Goal: Answer question/provide support: Answer question/provide support

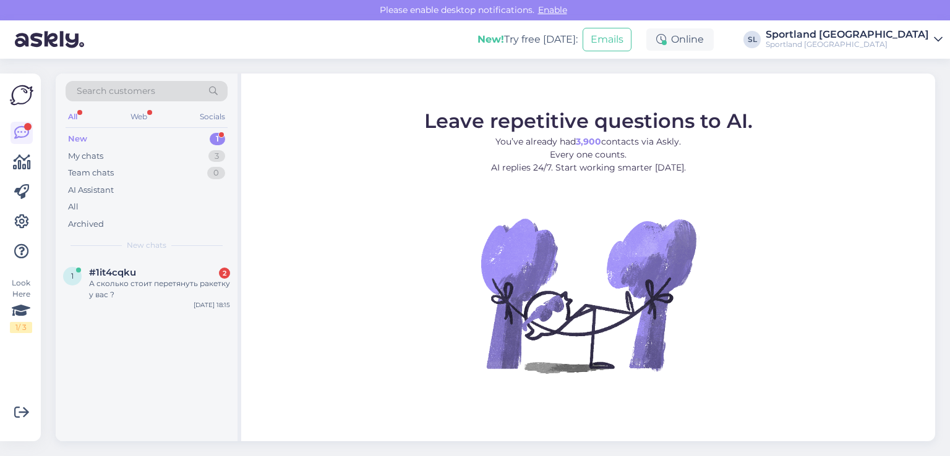
click at [105, 280] on div "А сколько стоит перетянуть ракетку у вас ?" at bounding box center [159, 289] width 141 height 22
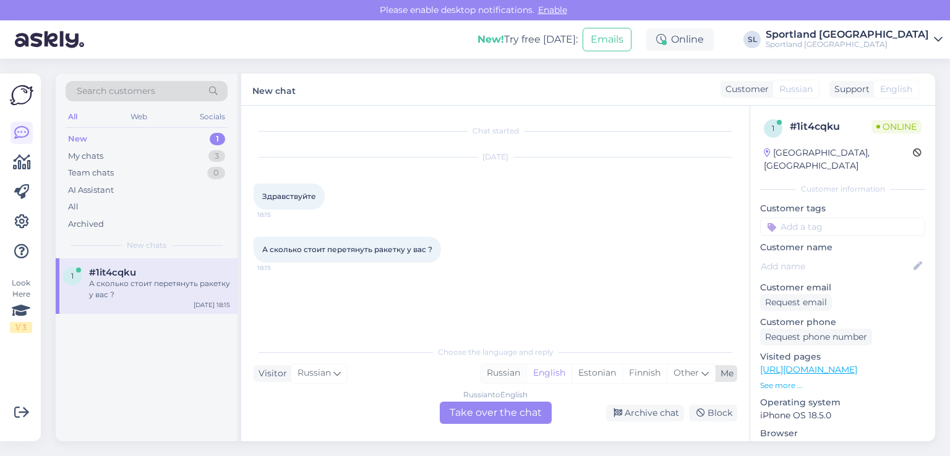
click at [508, 372] on div "Russian" at bounding box center [504, 373] width 46 height 19
click at [518, 416] on div "Russian to Russian Take over the chat" at bounding box center [496, 413] width 112 height 22
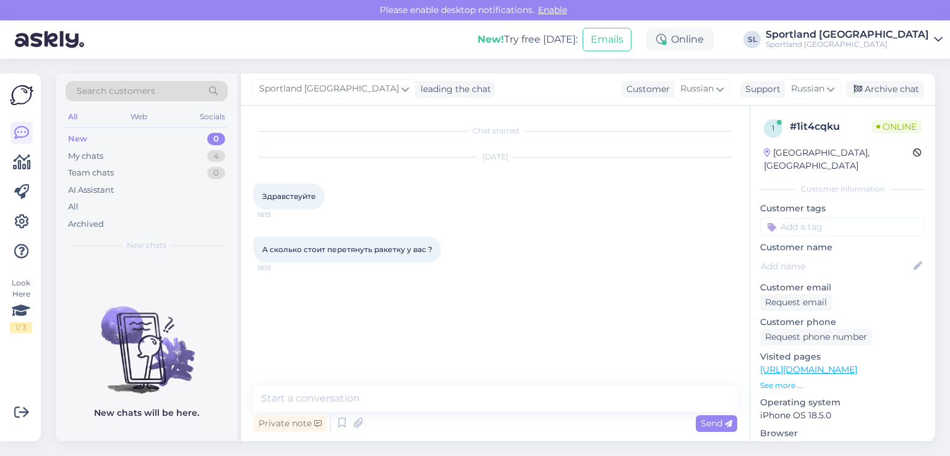
drag, startPoint x: 322, startPoint y: 196, endPoint x: 256, endPoint y: 204, distance: 66.0
click at [256, 204] on div "Здравствуйте 18:15" at bounding box center [289, 197] width 71 height 26
copy span "Здравствуйте"
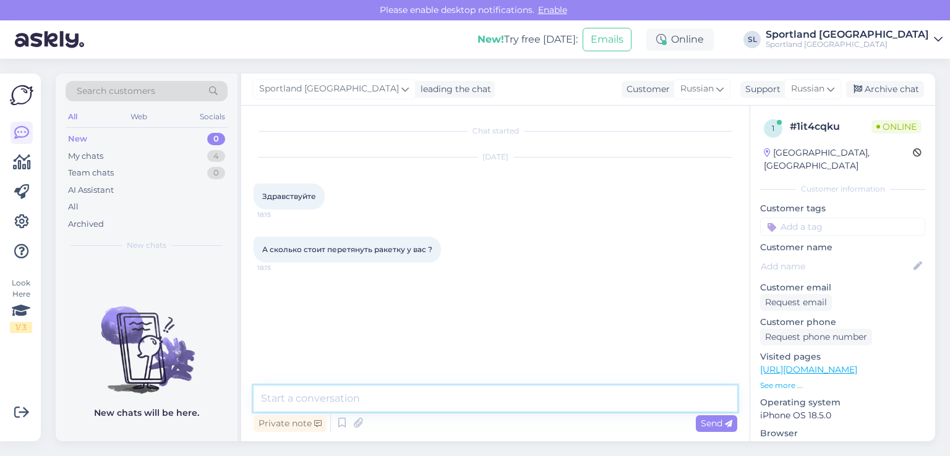
click at [392, 396] on textarea at bounding box center [496, 399] width 484 height 26
paste textarea "Здравствуйте"
type textarea "Здравствуйте"
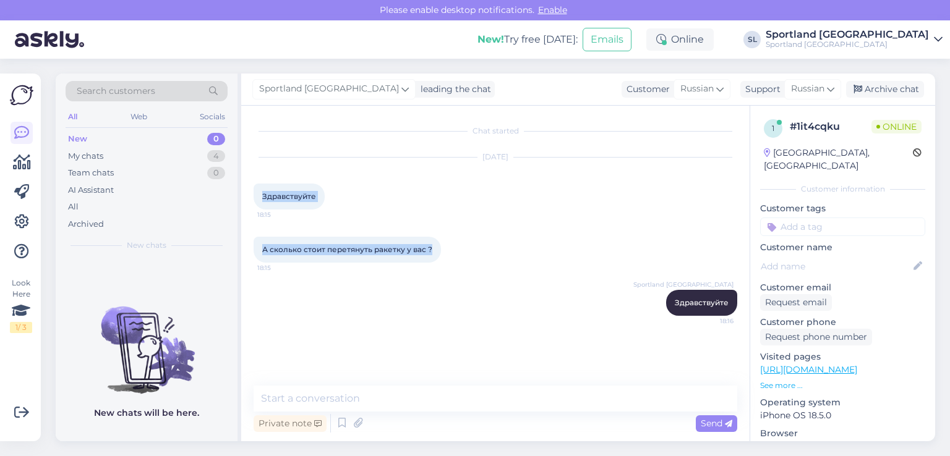
drag, startPoint x: 390, startPoint y: 253, endPoint x: 261, endPoint y: 198, distance: 140.5
click at [261, 198] on div "Chat started [DATE] Здравствуйте 18:15 А сколько стоит перетянуть ракетку у вас…" at bounding box center [501, 246] width 495 height 257
copy div "Здравствуйте 18:15 А сколько стоит перетянуть ракетку у вас ?"
drag, startPoint x: 488, startPoint y: 308, endPoint x: 483, endPoint y: 302, distance: 7.9
click at [488, 309] on div "Sportland [GEOGRAPHIC_DATA] Здравствуйте 18:16" at bounding box center [496, 302] width 484 height 53
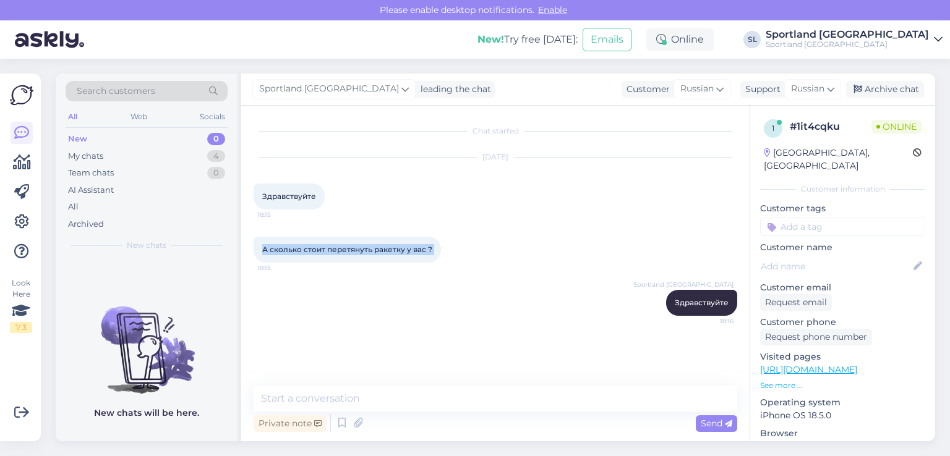
drag, startPoint x: 444, startPoint y: 251, endPoint x: 257, endPoint y: 243, distance: 187.0
click at [257, 243] on div "А сколько стоит перетянуть ракетку у вас ? 18:15" at bounding box center [347, 250] width 187 height 26
copy div "А сколько стоит перетянуть ракетку у вас ? 18:15"
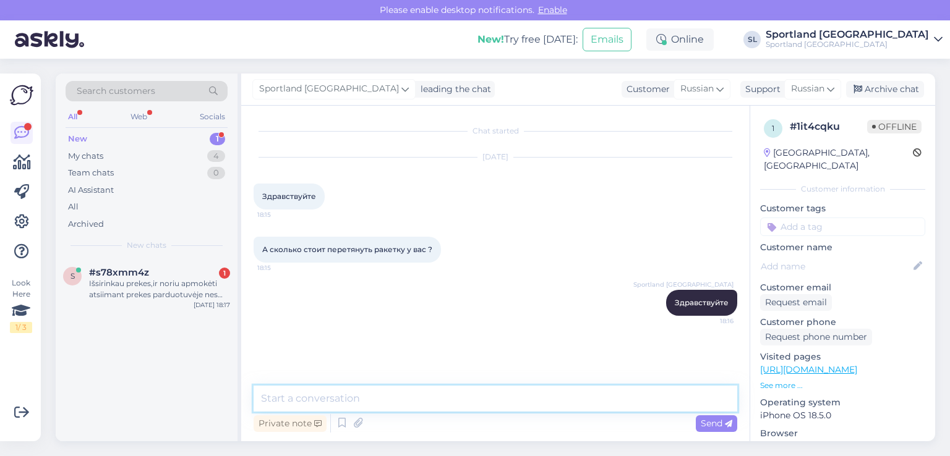
click at [374, 395] on textarea at bounding box center [496, 399] width 484 height 26
paste textarea "Хотите поменять струны ракетки?"
type textarea "Хотите поменять струны ракетки?"
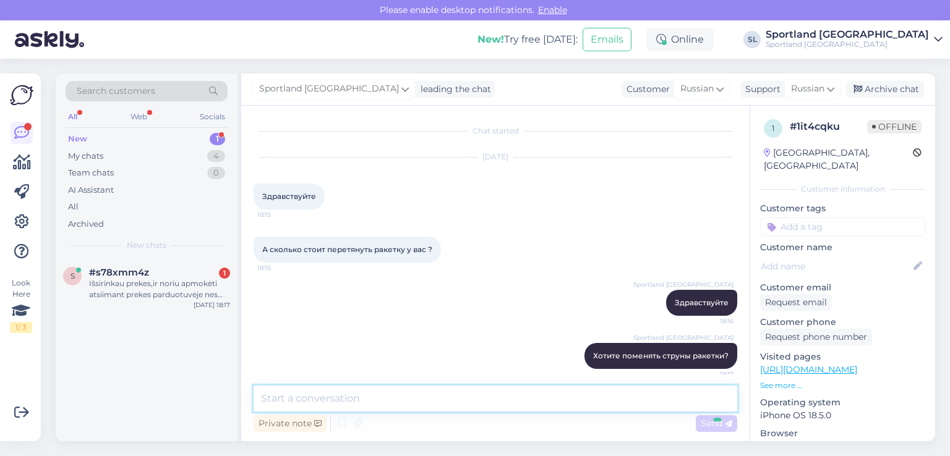
scroll to position [8, 0]
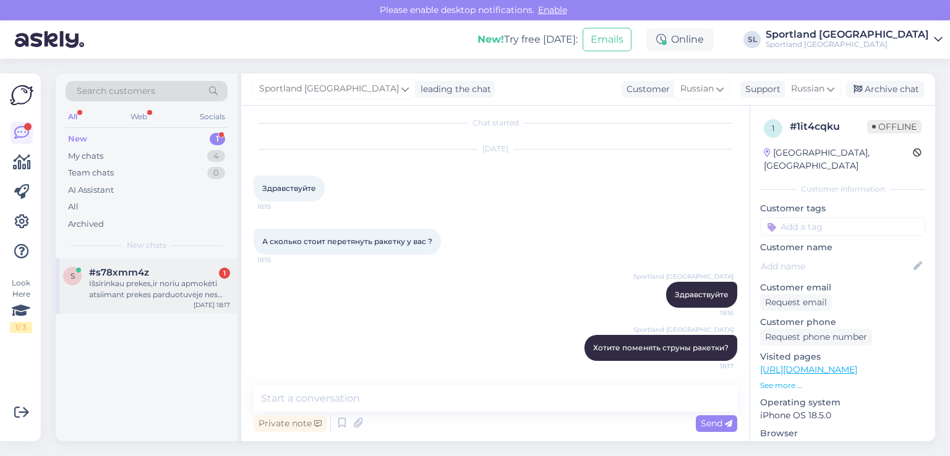
click at [195, 288] on div "Išsirinkau prekes,ir noriu apmokėti atsiimant prekes parduotuvėje nes turiu dov…" at bounding box center [159, 289] width 141 height 22
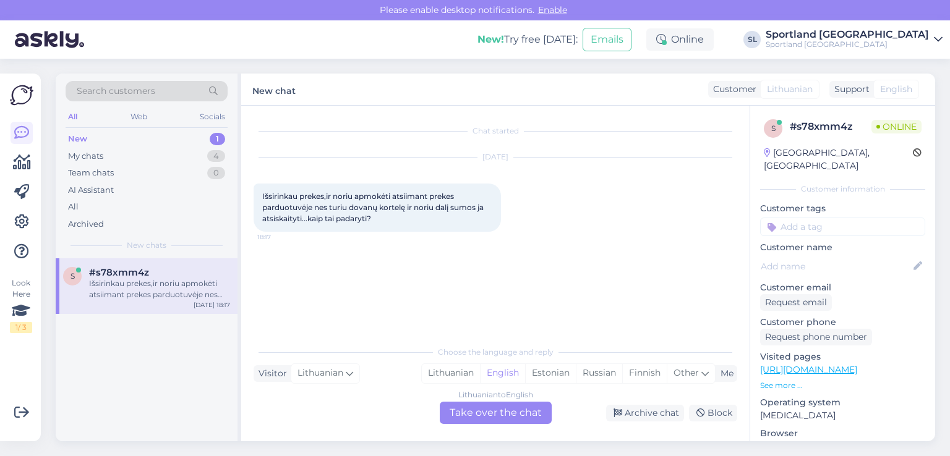
scroll to position [0, 0]
click at [450, 374] on div "Lithuanian" at bounding box center [451, 373] width 58 height 19
click at [495, 413] on div "Lithuanian to Lithuanian Take over the chat" at bounding box center [496, 413] width 112 height 22
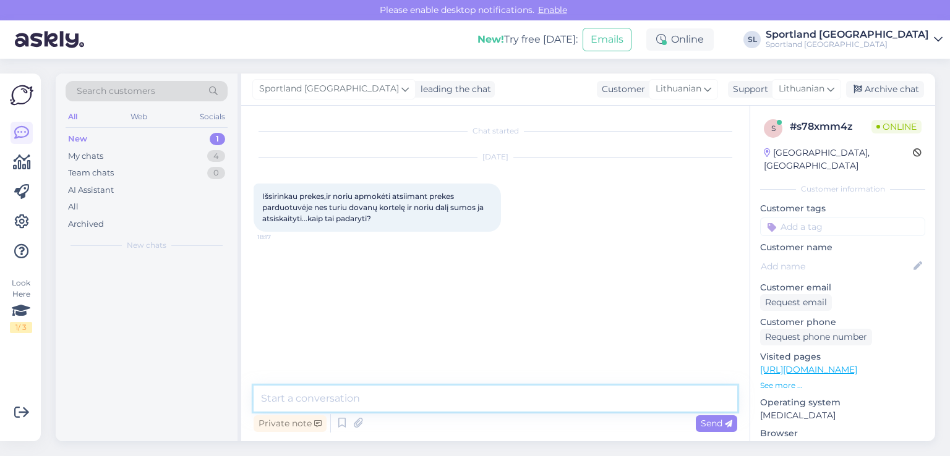
click at [464, 392] on textarea at bounding box center [496, 399] width 484 height 26
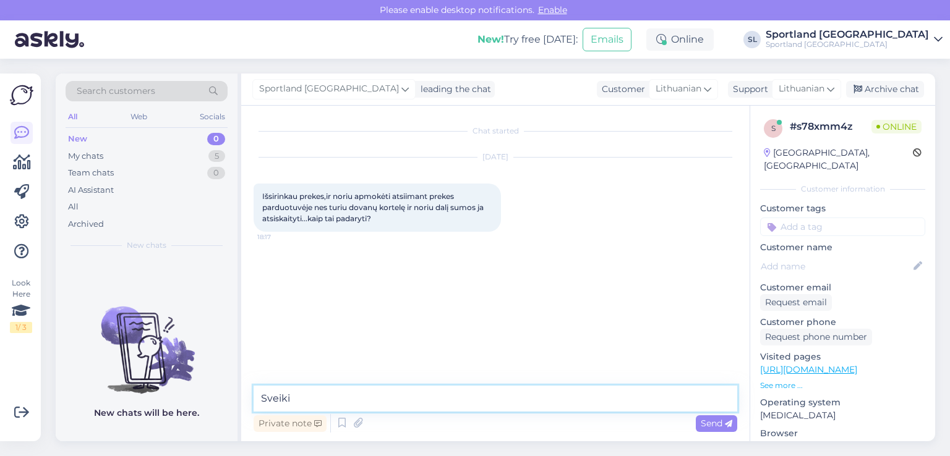
type textarea "Sveiki"
type textarea "G"
type textarea "U"
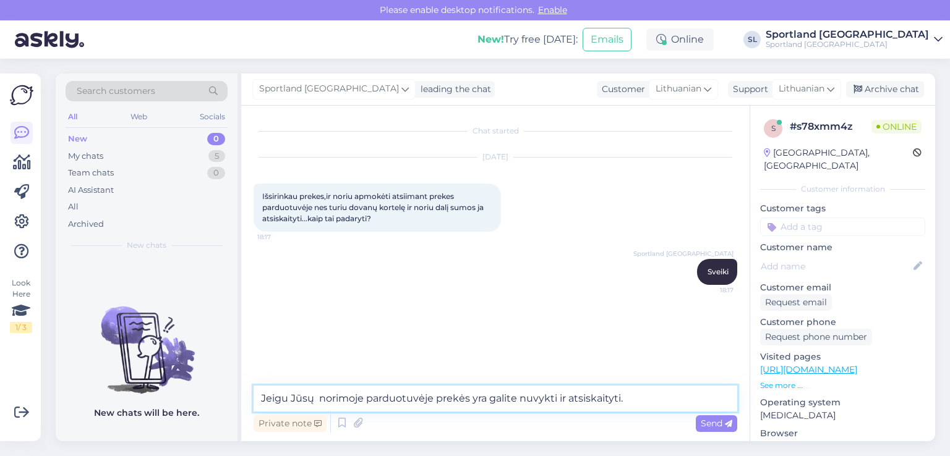
type textarea "Jeigu Jūsų norimoje parduotuvėje prekės yra galite nuvykti ir atsiskaityti."
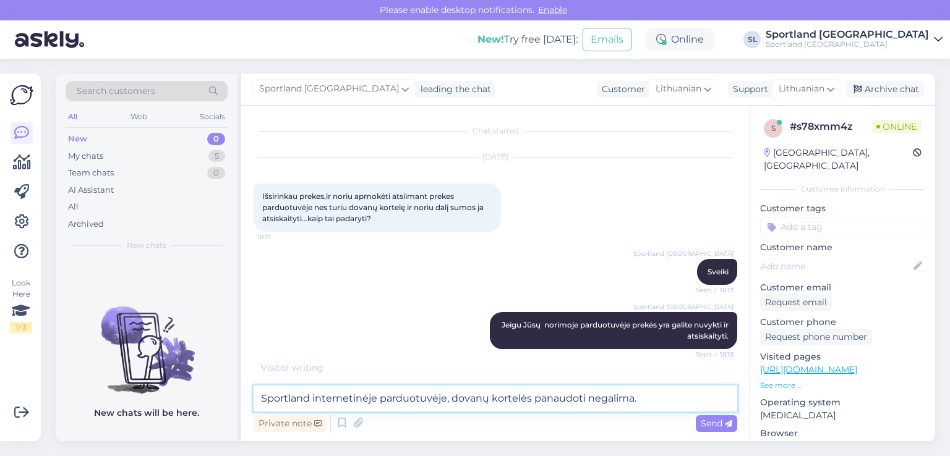
type textarea "Sportland internetinėje parduotuvėje, dovanų kortelės panaudoti negalima."
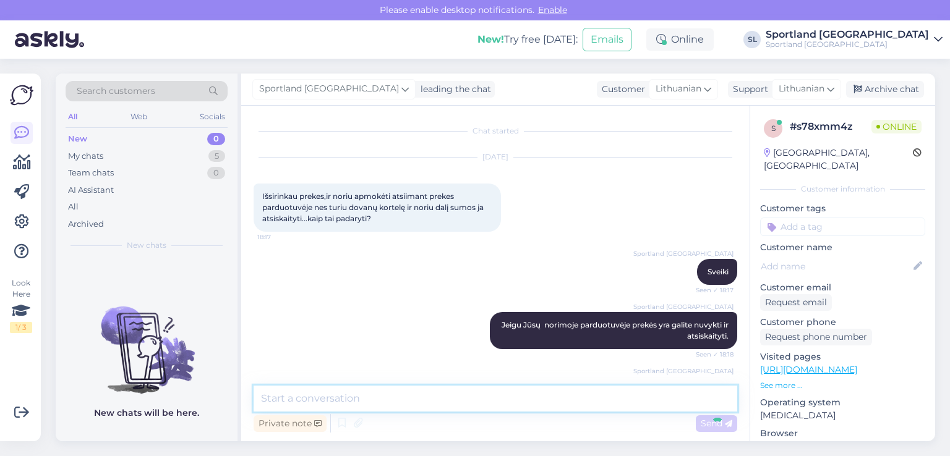
scroll to position [53, 0]
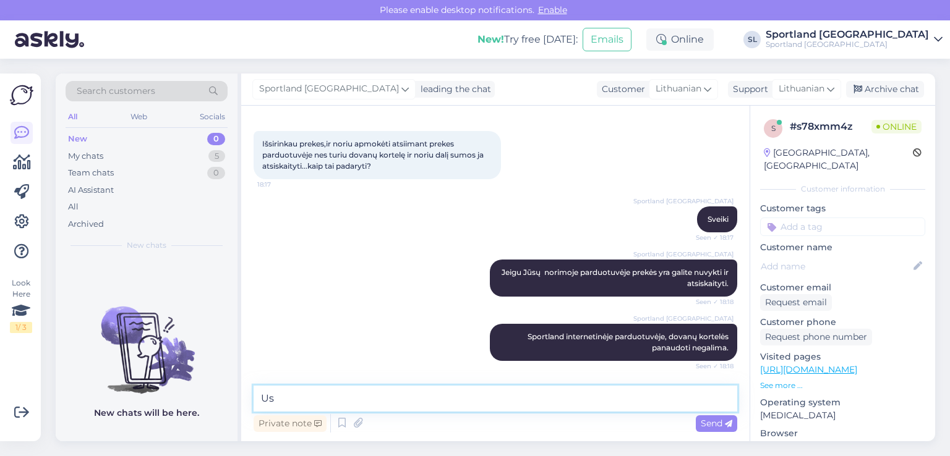
type textarea "U"
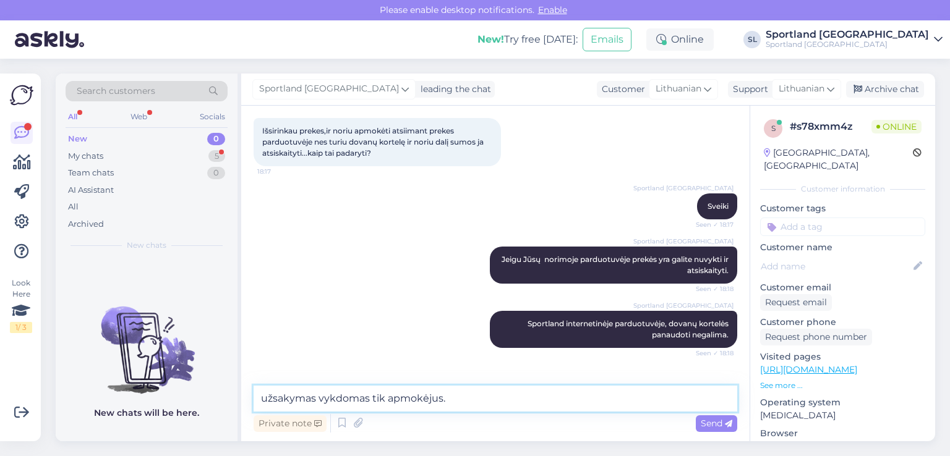
scroll to position [106, 0]
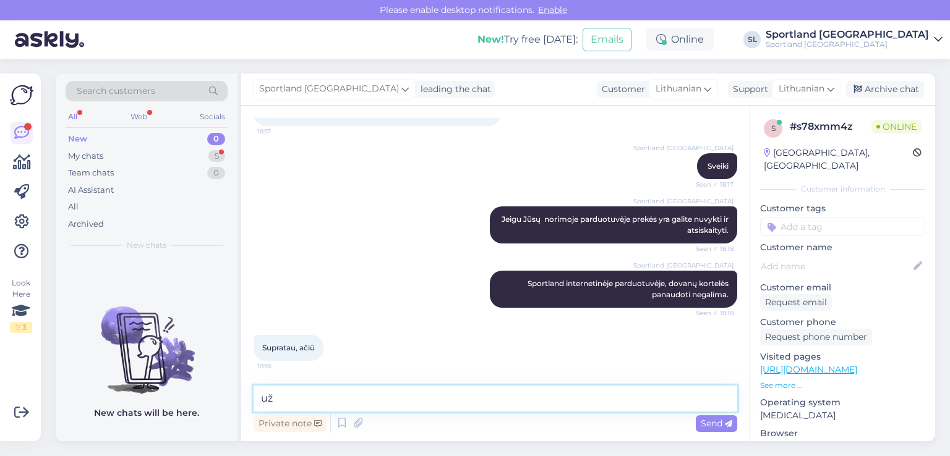
type textarea "u"
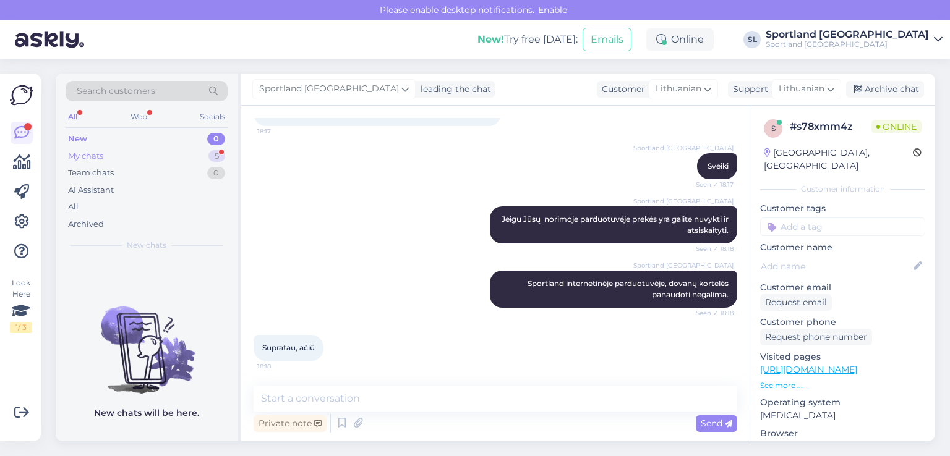
click at [132, 154] on div "My chats 5" at bounding box center [147, 156] width 162 height 17
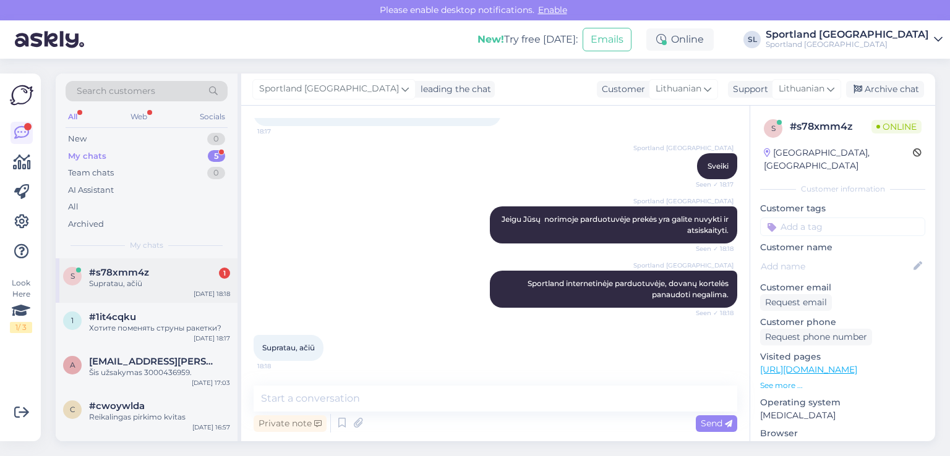
click at [140, 293] on div "s #s78xmm4z 1 Supratau, ačiū [DATE] 18:18" at bounding box center [147, 281] width 182 height 45
drag, startPoint x: 463, startPoint y: 415, endPoint x: 455, endPoint y: 405, distance: 13.2
click at [461, 413] on div "Private note Send" at bounding box center [496, 424] width 484 height 24
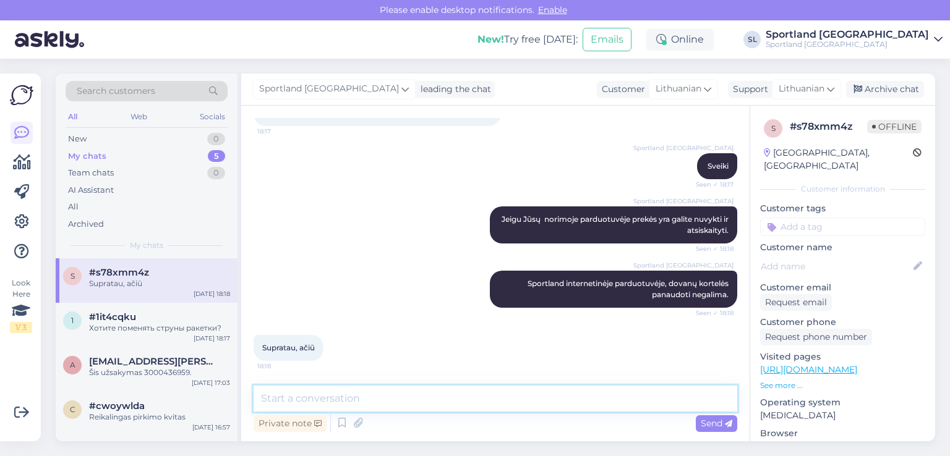
click at [455, 404] on textarea at bounding box center [496, 399] width 484 height 26
type textarea "[PERSON_NAME] :)"
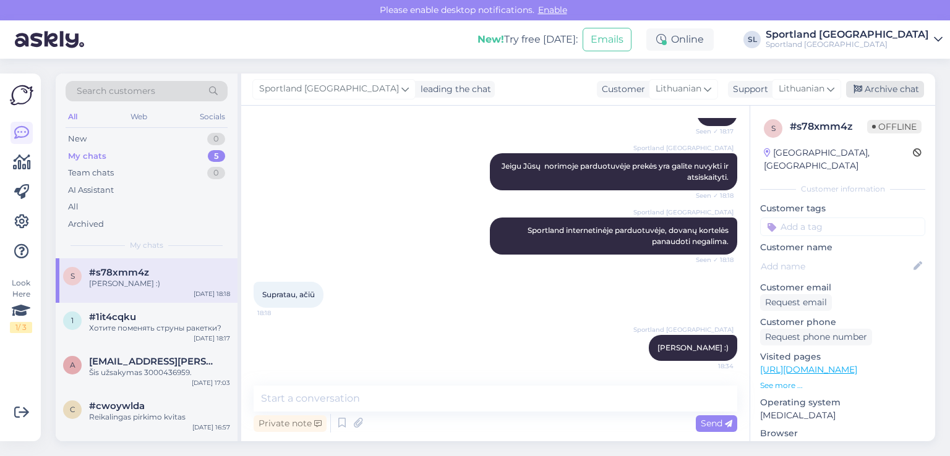
click at [902, 92] on div "Archive chat" at bounding box center [885, 89] width 78 height 17
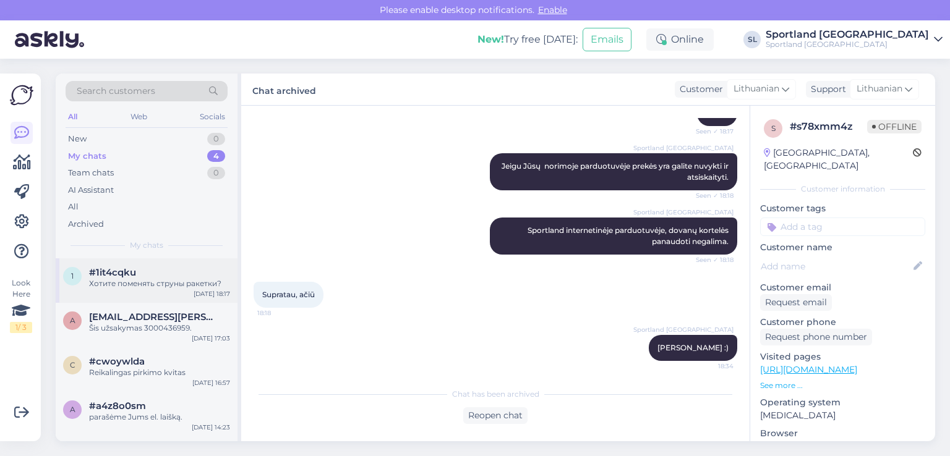
click at [155, 283] on div "Хотите поменять струны ракетки?" at bounding box center [159, 283] width 141 height 11
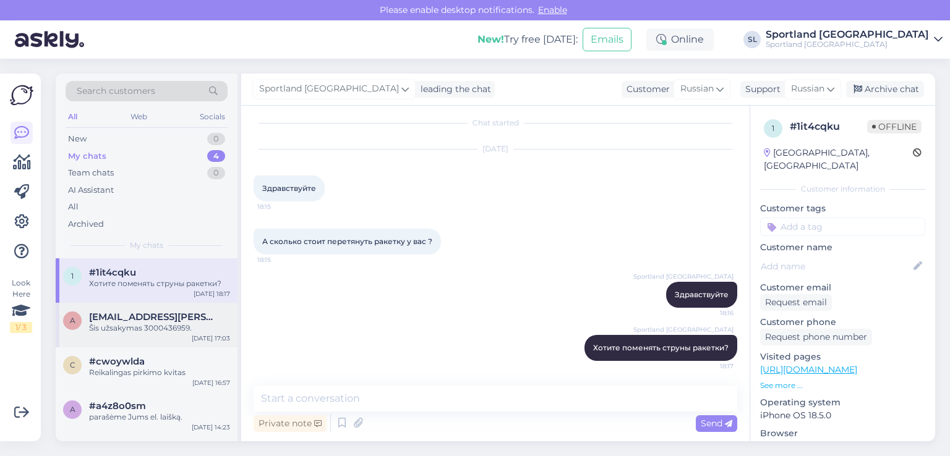
click at [161, 315] on span "[EMAIL_ADDRESS][PERSON_NAME][DOMAIN_NAME]" at bounding box center [153, 317] width 129 height 11
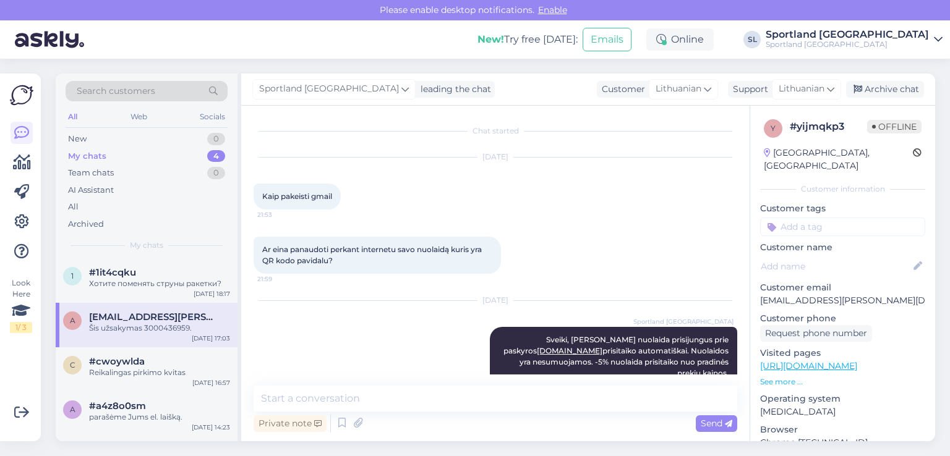
scroll to position [526, 0]
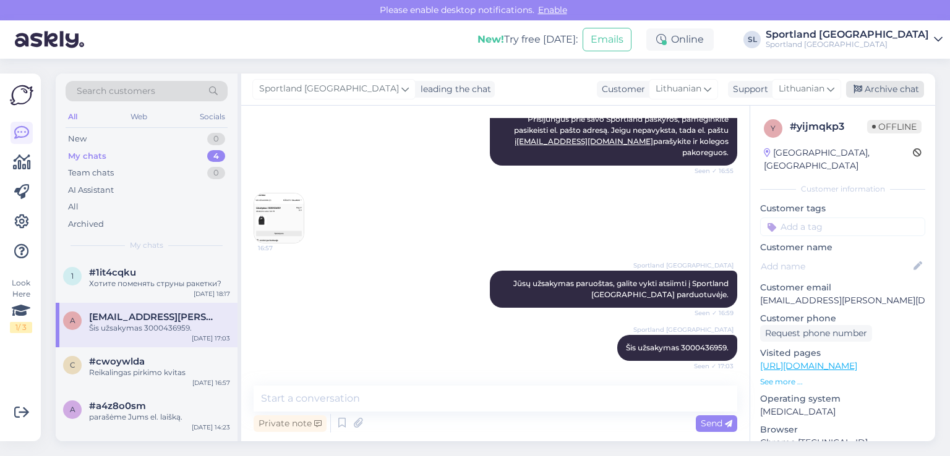
click at [879, 90] on div "Archive chat" at bounding box center [885, 89] width 78 height 17
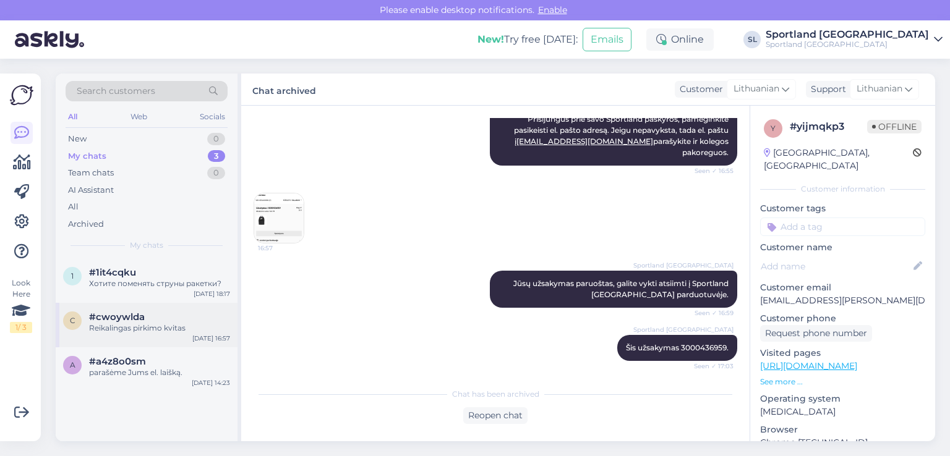
click at [141, 327] on div "Reikalingas pirkimo kvitas" at bounding box center [159, 328] width 141 height 11
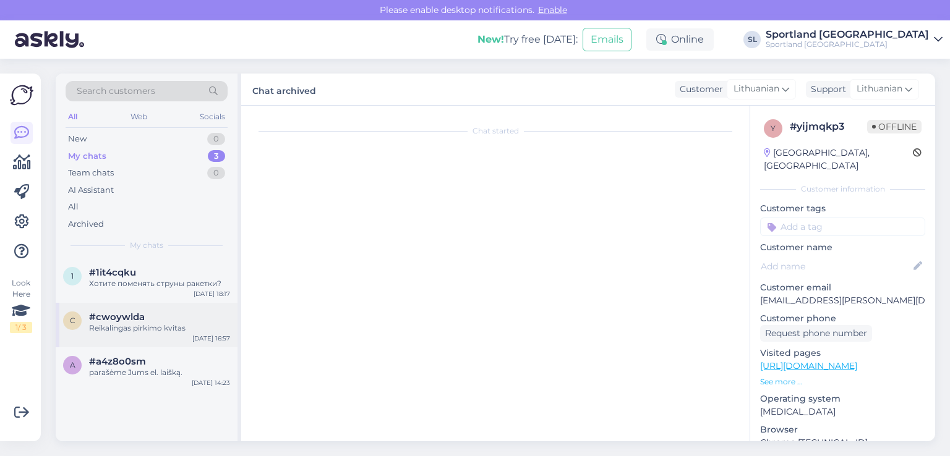
scroll to position [148, 0]
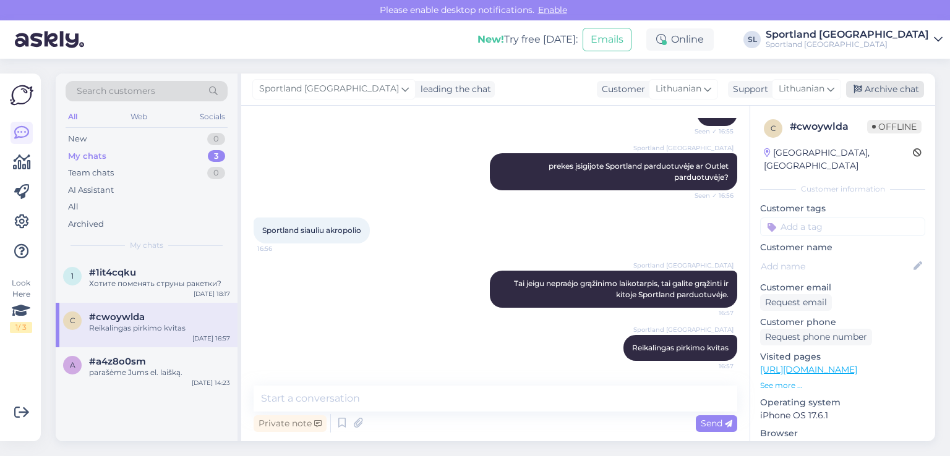
click at [900, 90] on div "Archive chat" at bounding box center [885, 89] width 78 height 17
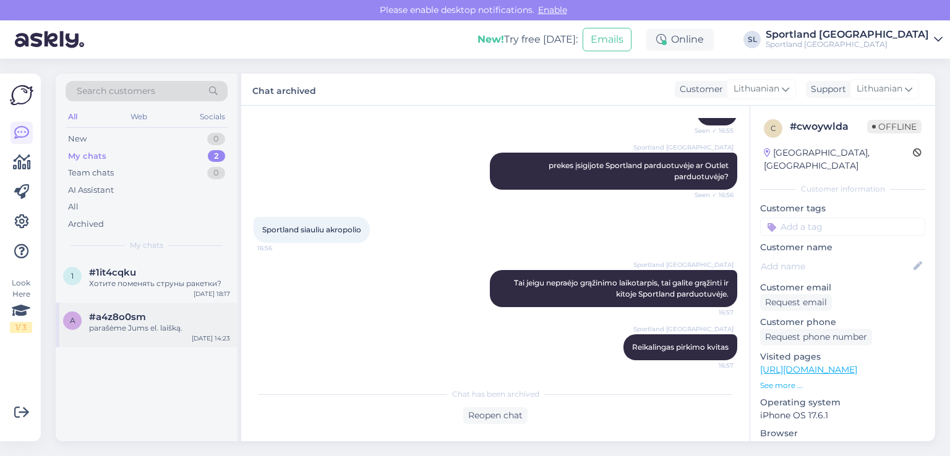
click at [137, 309] on div "a #a4z8o0sm parašėme Jums el. laišką. [DATE] 14:23" at bounding box center [147, 325] width 182 height 45
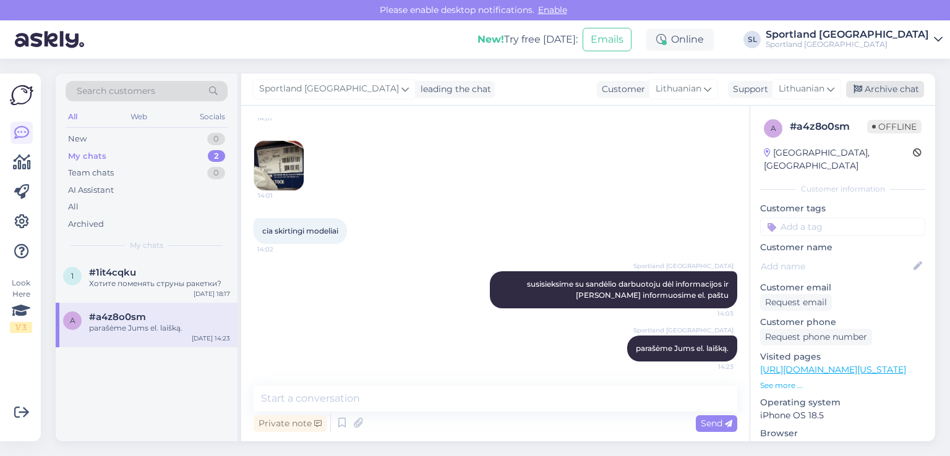
click at [903, 93] on div "Archive chat" at bounding box center [885, 89] width 78 height 17
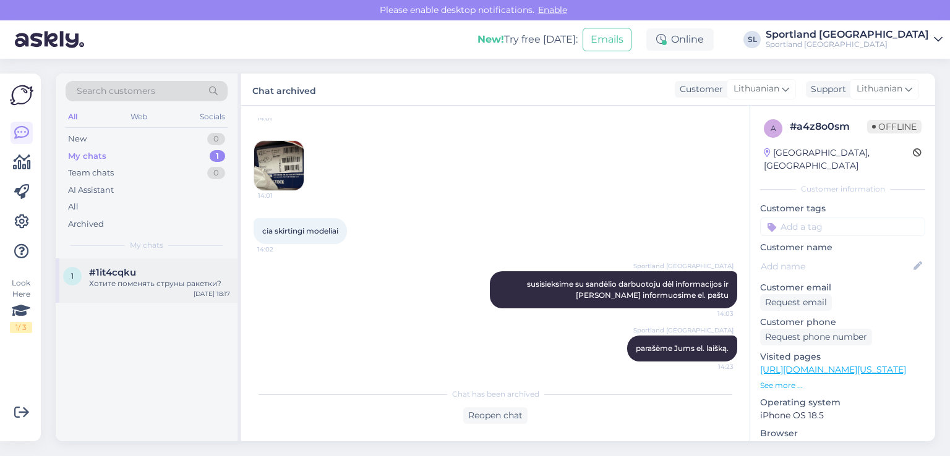
click at [117, 265] on div "1 #1it4cqku Хотите поменять струны ракетки? [DATE] 18:17" at bounding box center [147, 281] width 182 height 45
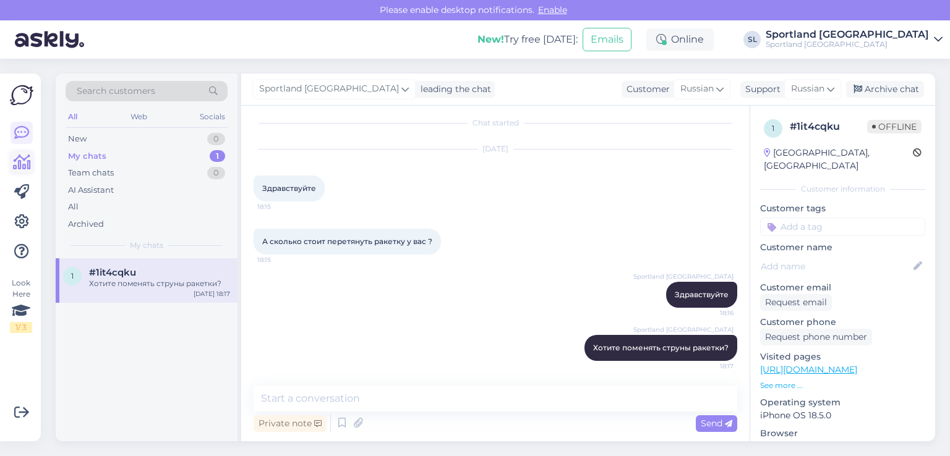
click at [27, 168] on icon at bounding box center [22, 162] width 18 height 15
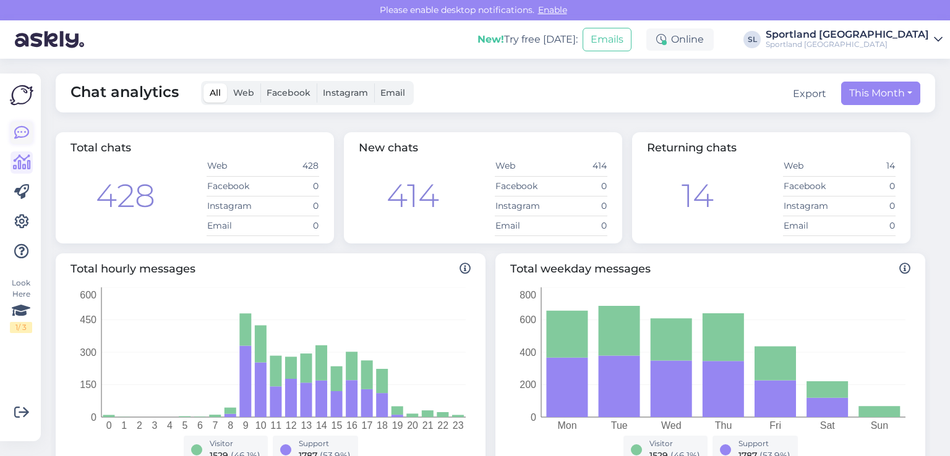
click at [16, 138] on icon at bounding box center [21, 133] width 15 height 15
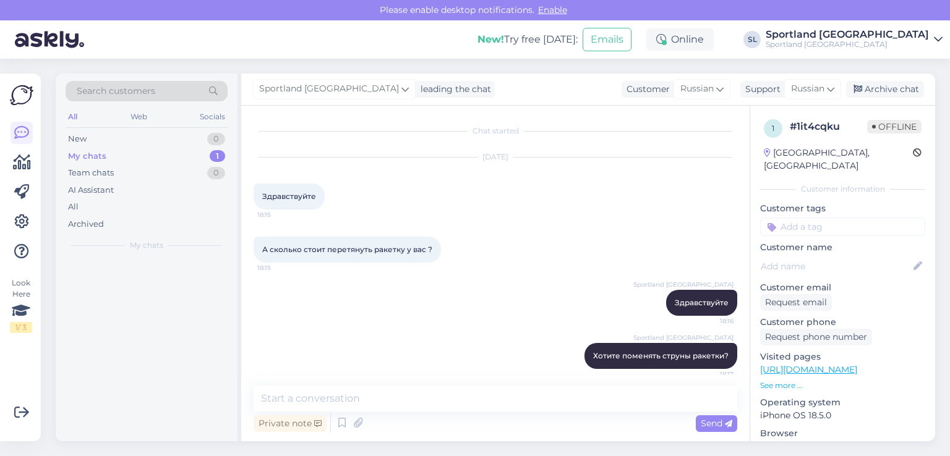
scroll to position [8, 0]
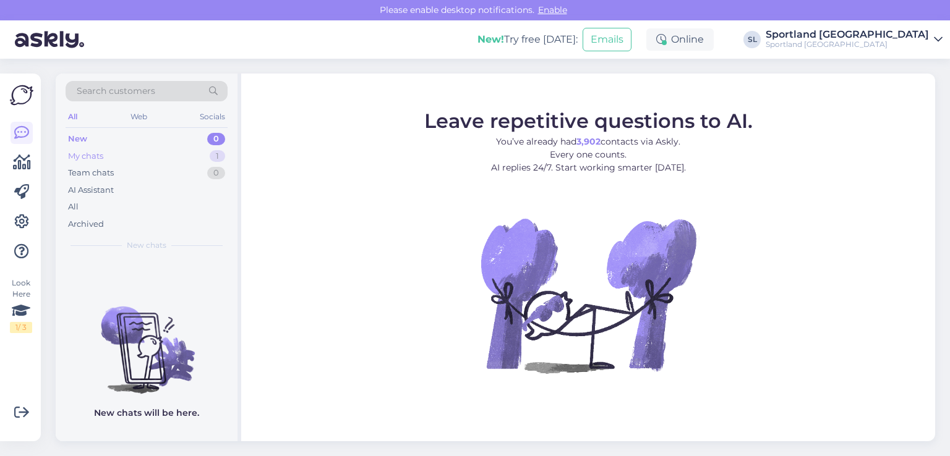
click at [123, 157] on div "My chats 1" at bounding box center [147, 156] width 162 height 17
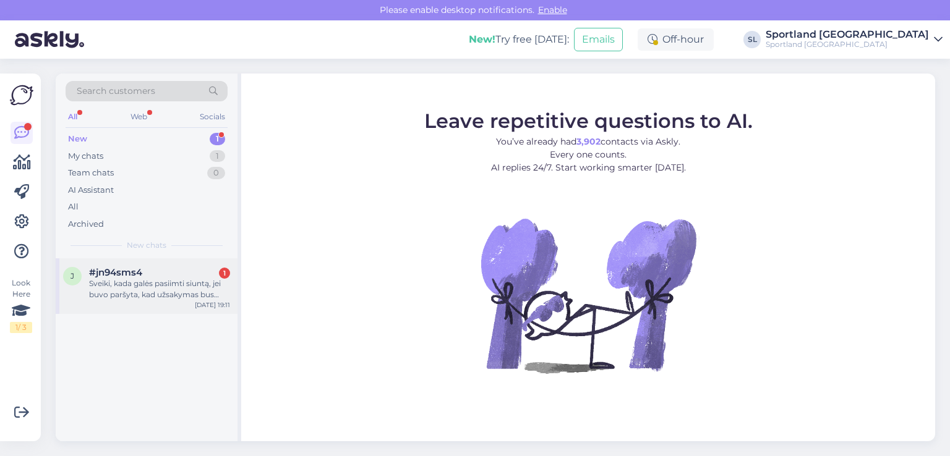
click at [144, 300] on div "Sveiki, kada galės pasiimti siuntą, jei buvo paršyta, kad užsakymas bus paruošt…" at bounding box center [159, 289] width 141 height 22
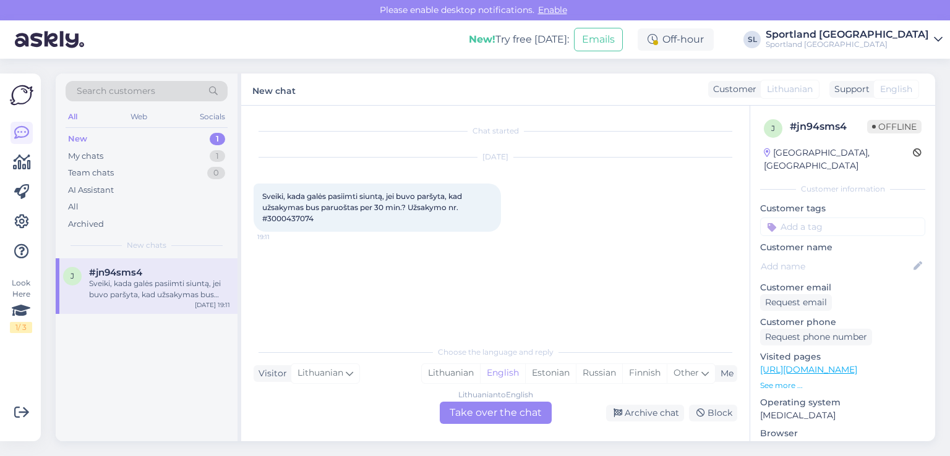
click at [293, 223] on div "Sveiki, kada galės pasiimti siuntą, jei buvo paršyta, kad užsakymas bus paruošt…" at bounding box center [377, 208] width 247 height 48
click at [289, 218] on span "Sveiki, kada galės pasiimti siuntą, jei buvo paršyta, kad užsakymas bus paruošt…" at bounding box center [363, 208] width 202 height 32
click at [289, 217] on span "Sveiki, kada galės pasiimti siuntą, jei buvo paršyta, kad užsakymas bus paruošt…" at bounding box center [363, 208] width 202 height 32
click at [446, 374] on div "Lithuanian" at bounding box center [451, 373] width 58 height 19
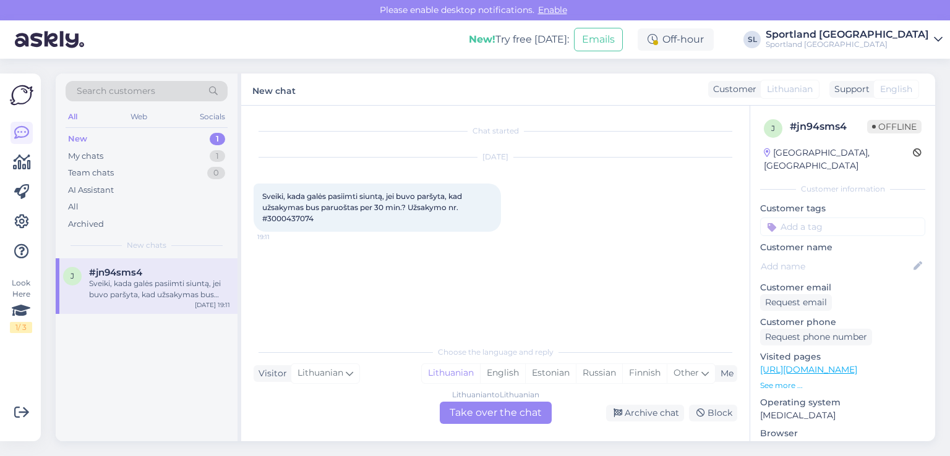
click at [470, 413] on div "Lithuanian to Lithuanian Take over the chat" at bounding box center [496, 413] width 112 height 22
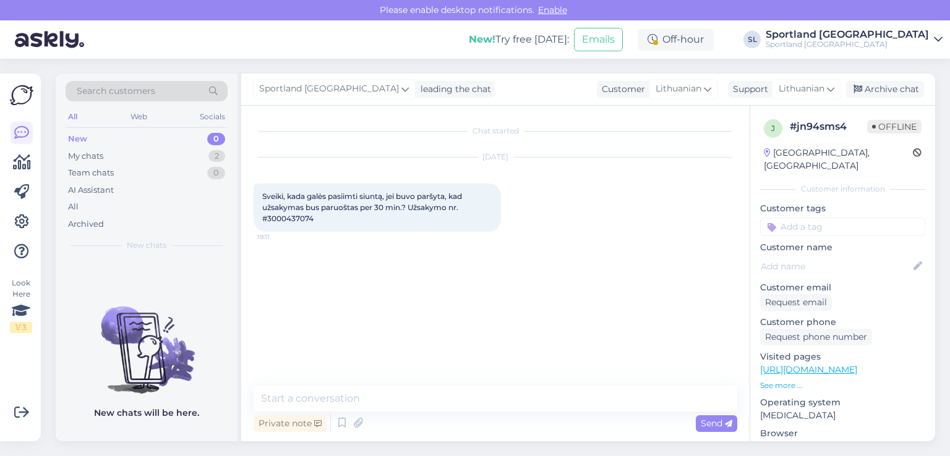
drag, startPoint x: 419, startPoint y: 383, endPoint x: 416, endPoint y: 394, distance: 11.7
click at [418, 387] on div "Chat started Aug 28 2025 Sveiki, kada galės pasiimti siuntą, jei buvo paršyta, …" at bounding box center [495, 274] width 508 height 336
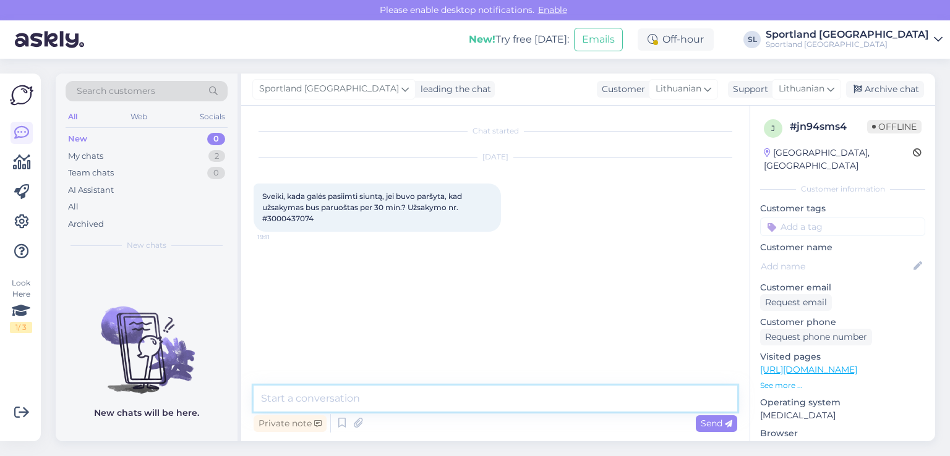
click at [418, 399] on textarea at bounding box center [496, 399] width 484 height 26
click at [420, 409] on textarea at bounding box center [496, 399] width 484 height 26
type textarea "Sveiki"
paste textarea "Sportland Šiauliai Akropolis"
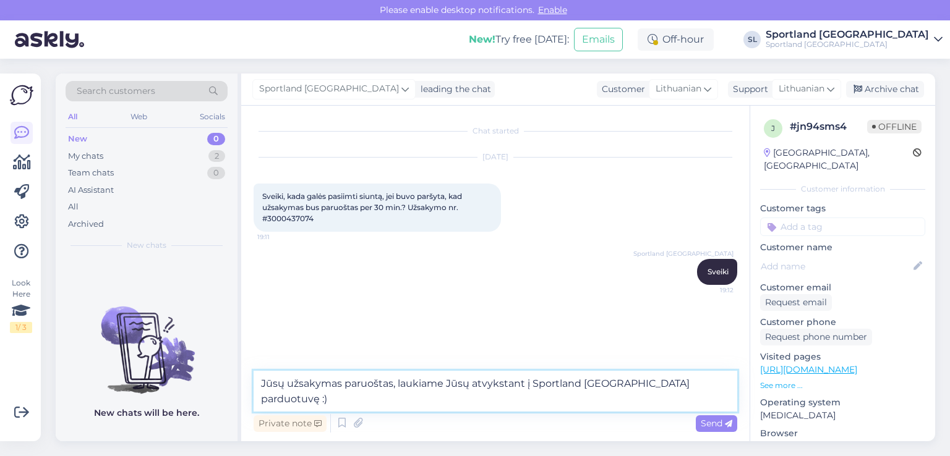
type textarea "Jūsų užsakymas paruoštas, laukiame Jūsų atvykstant į Sportland Šiauliai Akropol…"
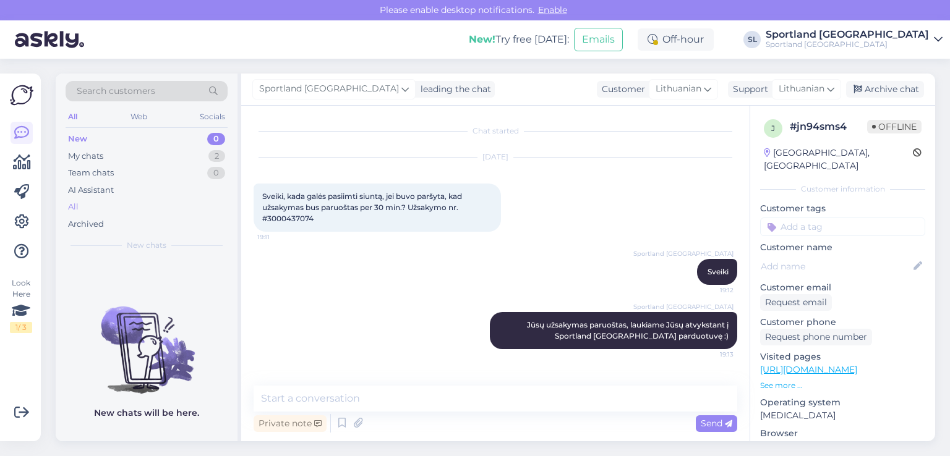
click at [98, 204] on div "All" at bounding box center [147, 207] width 162 height 17
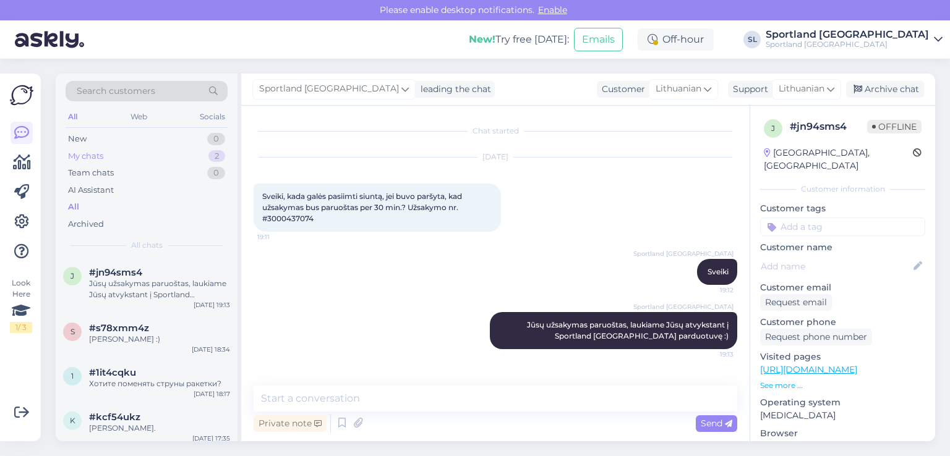
click at [98, 158] on div "My chats" at bounding box center [85, 156] width 35 height 12
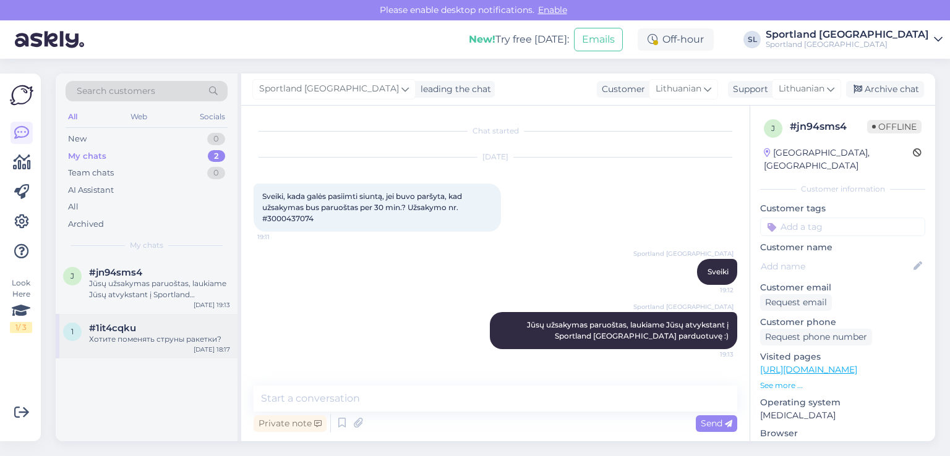
click at [131, 338] on div "Хотите поменять струны ракетки?" at bounding box center [159, 339] width 141 height 11
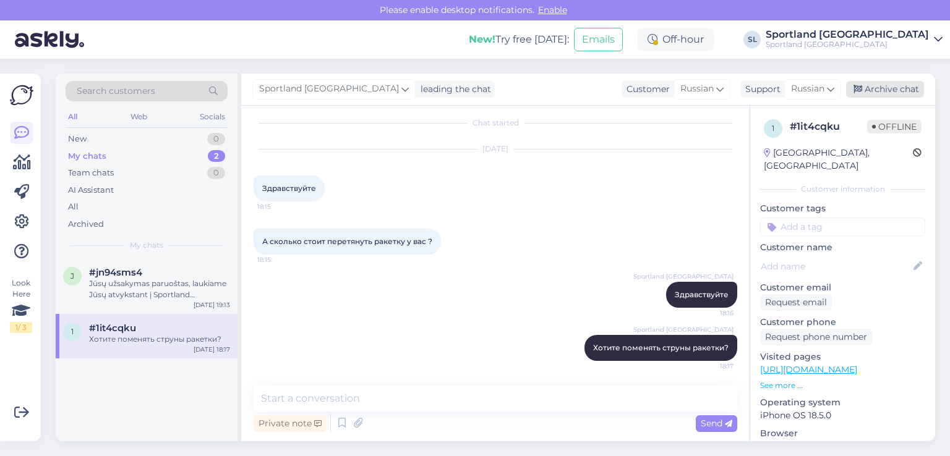
click at [898, 88] on div "Archive chat" at bounding box center [885, 89] width 78 height 17
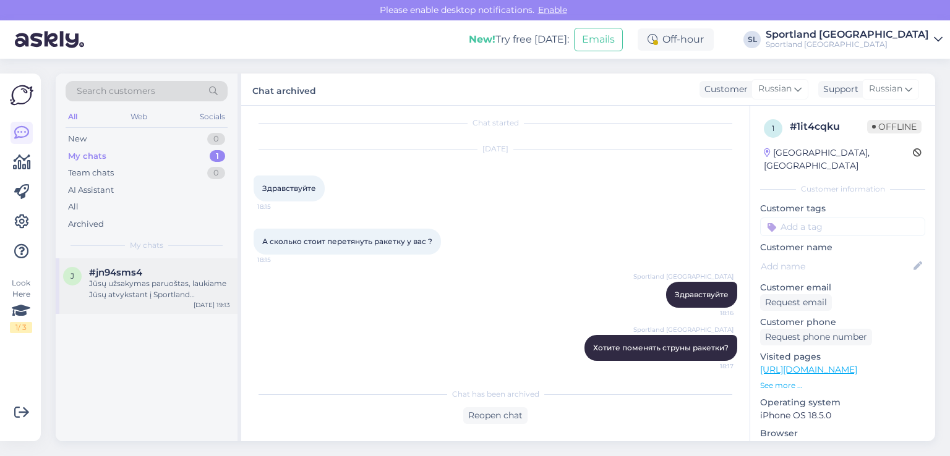
click at [126, 291] on div "Jūsų užsakymas paruoštas, laukiame Jūsų atvykstant į Sportland Šiauliai Akropol…" at bounding box center [159, 289] width 141 height 22
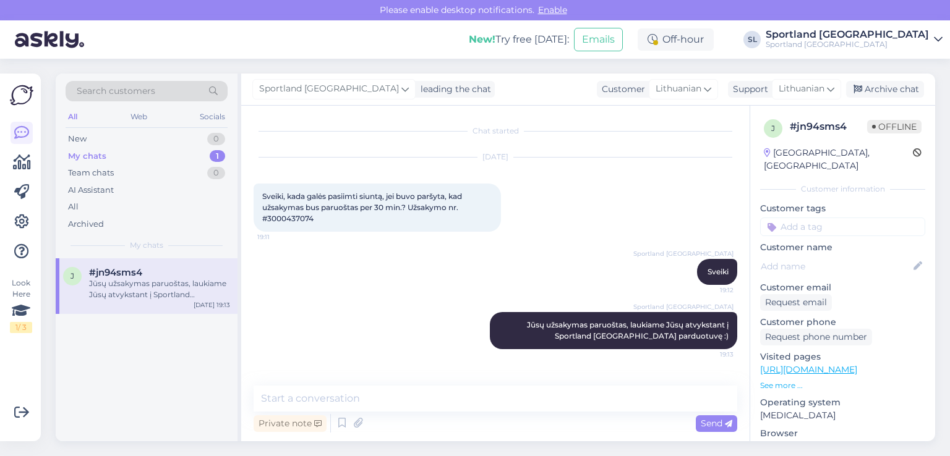
click at [113, 341] on div "j #jn94sms4 Jūsų užsakymas paruoštas, laukiame Jūsų atvykstant į Sportland Šiau…" at bounding box center [147, 350] width 182 height 183
click at [912, 86] on div "Archive chat" at bounding box center [885, 89] width 78 height 17
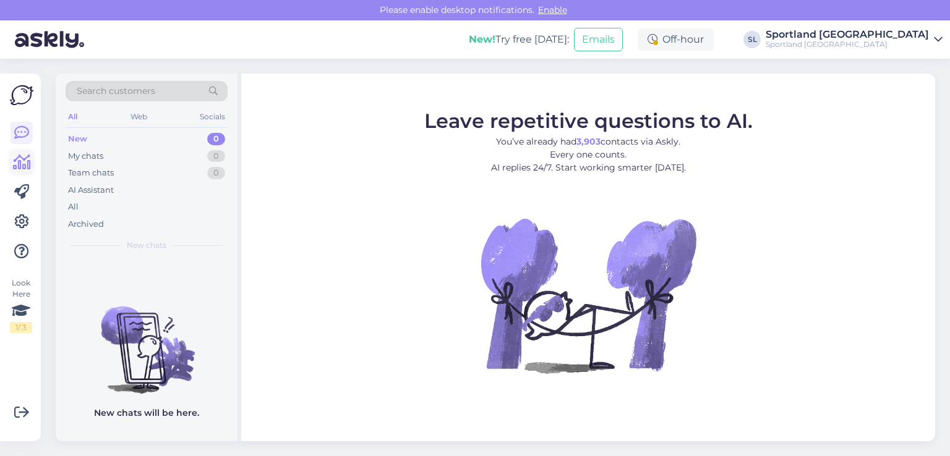
click at [29, 160] on icon at bounding box center [22, 162] width 18 height 15
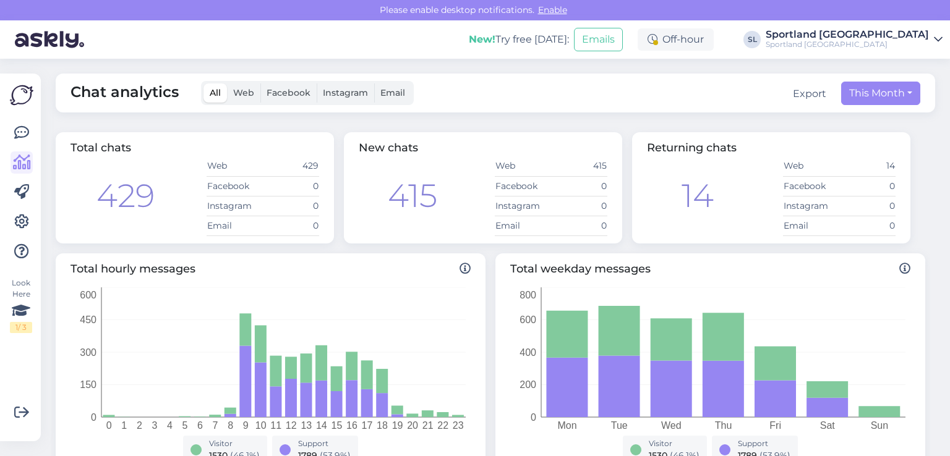
click at [30, 121] on div "Look Here 1 / 3" at bounding box center [22, 258] width 24 height 348
click at [28, 128] on icon at bounding box center [21, 133] width 15 height 15
